Goal: Information Seeking & Learning: Learn about a topic

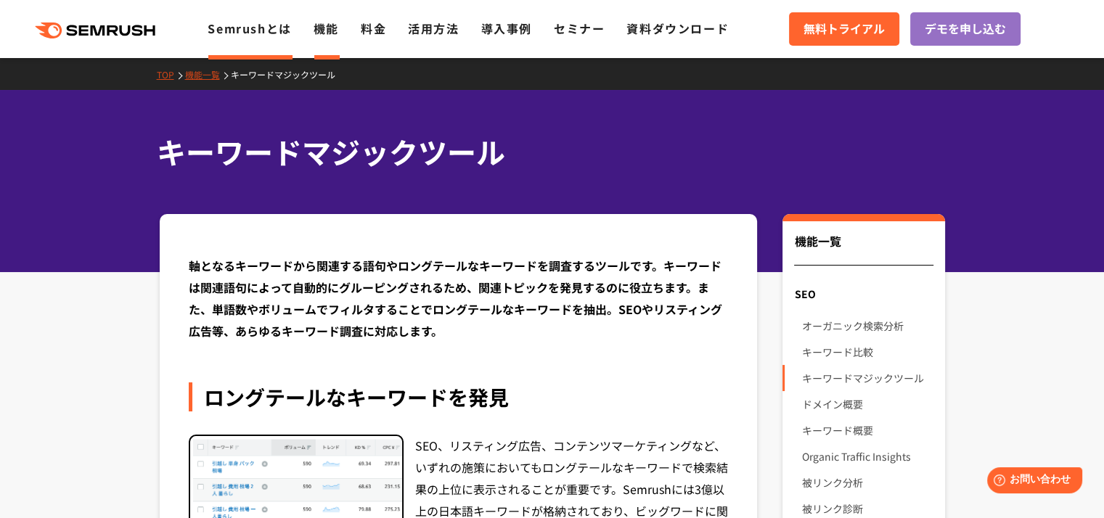
click at [269, 27] on link "Semrushとは" at bounding box center [249, 28] width 83 height 17
click at [236, 33] on link "Semrushとは" at bounding box center [249, 28] width 83 height 17
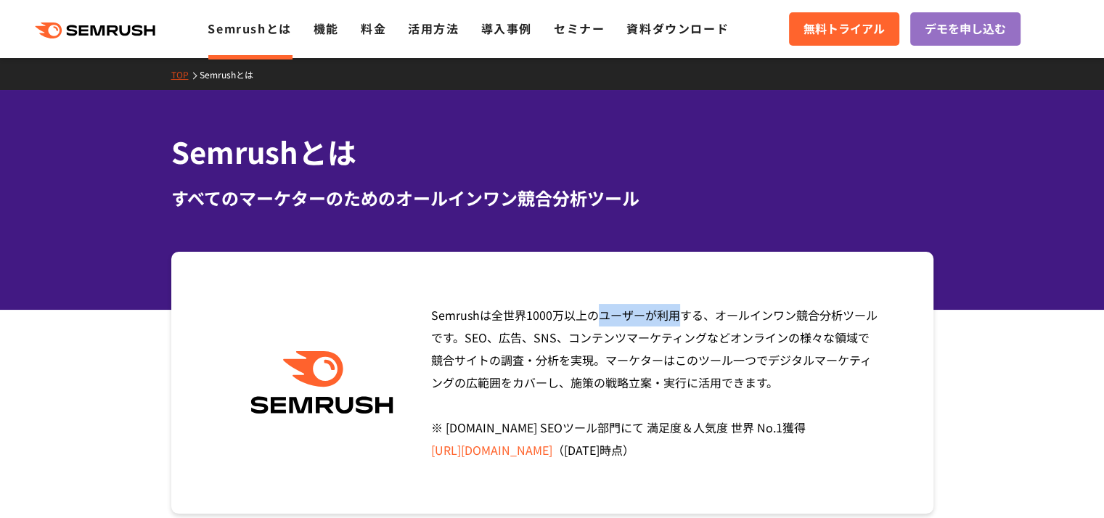
drag, startPoint x: 476, startPoint y: 313, endPoint x: 430, endPoint y: 311, distance: 46.5
click at [432, 313] on span "Semrushは全世界[DATE]万以上のユーザーが利用する、オールインワン競合分析ツールです。SEO、広告、SNS、コンテンツマーケティングなどオンラインの…" at bounding box center [654, 382] width 446 height 152
copy span "Semrush"
